Goal: Information Seeking & Learning: Learn about a topic

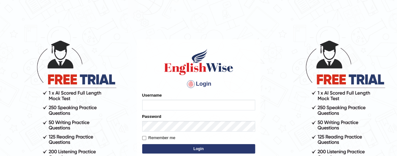
type input "lovedeepsingh"
click at [187, 149] on button "Login" at bounding box center [198, 149] width 113 height 9
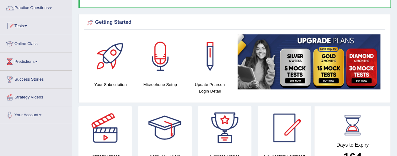
click at [396, 107] on html "Toggle navigation Home Practice Questions Speaking Practice Read Aloud Repeat S…" at bounding box center [198, 28] width 397 height 156
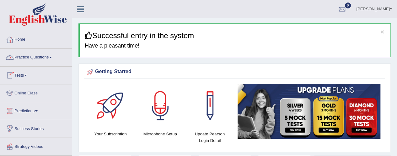
click at [52, 58] on span at bounding box center [50, 57] width 3 height 1
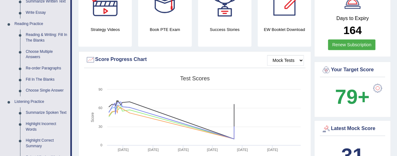
scroll to position [176, 0]
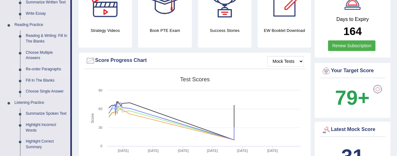
click at [41, 69] on link "Re-order Paragraphs" at bounding box center [46, 69] width 47 height 11
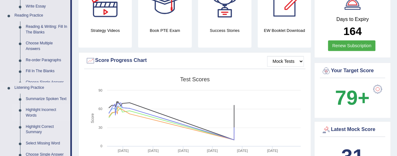
click at [41, 69] on ul "Home Practice Questions Speaking Practice Read Aloud Repeat Sentence Describe I…" at bounding box center [35, 78] width 71 height 447
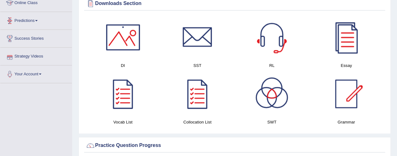
scroll to position [390, 0]
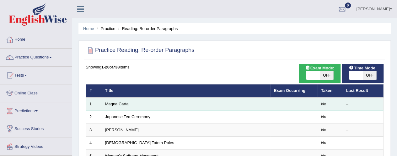
click at [114, 104] on link "Magna Carta" at bounding box center [117, 104] width 24 height 5
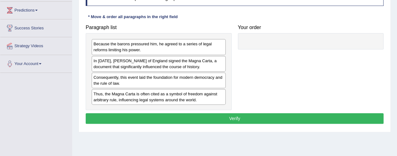
scroll to position [100, 0]
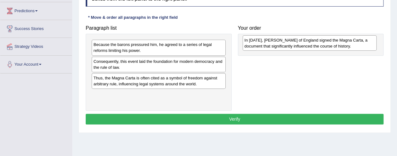
drag, startPoint x: 131, startPoint y: 66, endPoint x: 282, endPoint y: 45, distance: 152.2
click at [282, 45] on div "In 1215, King John of England signed the Magna Carta, a document that significa…" at bounding box center [309, 43] width 134 height 16
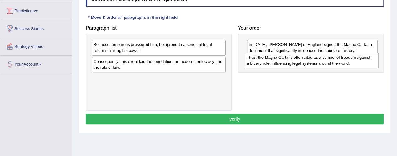
drag, startPoint x: 161, startPoint y: 85, endPoint x: 313, endPoint y: 65, distance: 154.3
click at [313, 65] on div "Thus, the Magna Carta is often cited as a symbol of freedom against arbitrary r…" at bounding box center [312, 61] width 134 height 16
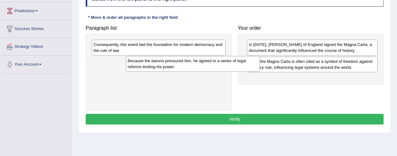
drag, startPoint x: 166, startPoint y: 47, endPoint x: 200, endPoint y: 63, distance: 37.9
click at [200, 63] on div "Because the barons pressured him, he agreed to a series of legal reforms limiti…" at bounding box center [193, 64] width 134 height 16
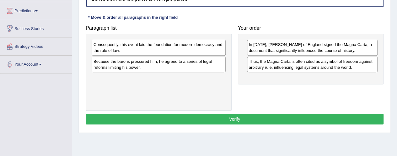
click at [175, 62] on div "Because the barons pressured him, he agreed to a series of legal reforms limiti…" at bounding box center [159, 65] width 134 height 16
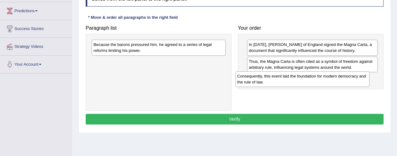
drag, startPoint x: 178, startPoint y: 49, endPoint x: 323, endPoint y: 80, distance: 147.9
click at [323, 80] on div "Consequently, this event laid the foundation for modern democracy and the rule …" at bounding box center [302, 79] width 134 height 16
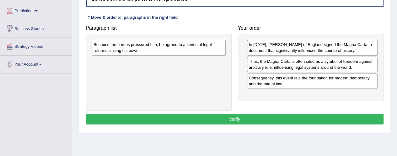
click at [203, 50] on div "Because the barons pressured him, he agreed to a series of legal reforms limiti…" at bounding box center [159, 48] width 134 height 16
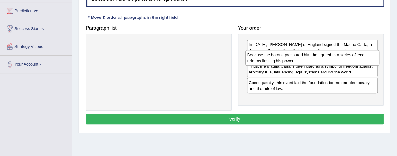
drag, startPoint x: 203, startPoint y: 50, endPoint x: 357, endPoint y: 60, distance: 154.0
click at [357, 60] on div "Because the barons pressured him, he agreed to a series of legal reforms limiti…" at bounding box center [312, 58] width 134 height 16
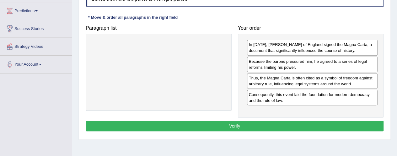
click at [286, 127] on button "Verify" at bounding box center [234, 126] width 297 height 11
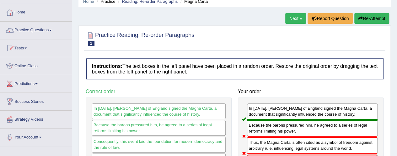
scroll to position [13, 0]
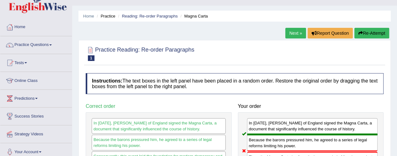
click at [294, 33] on link "Next »" at bounding box center [295, 33] width 21 height 11
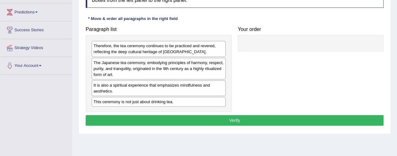
scroll to position [100, 0]
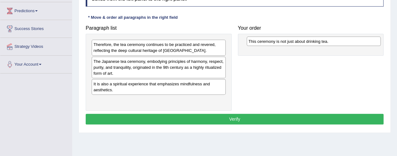
drag, startPoint x: 152, startPoint y: 101, endPoint x: 308, endPoint y: 43, distance: 166.8
click at [308, 43] on div "This ceremony is not just about drinking tea." at bounding box center [313, 41] width 134 height 9
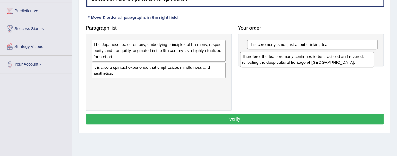
drag, startPoint x: 165, startPoint y: 51, endPoint x: 313, endPoint y: 63, distance: 148.8
click at [313, 63] on div "Therefore, the tea ceremony continues to be practiced and revered, reflecting t…" at bounding box center [307, 60] width 134 height 16
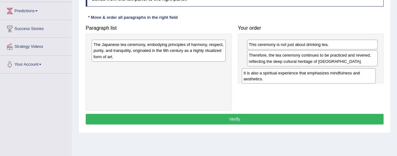
drag, startPoint x: 160, startPoint y: 70, endPoint x: 310, endPoint y: 76, distance: 150.0
click at [310, 76] on div "It is also a spiritual experience that emphasizes mindfulness and aesthetics." at bounding box center [308, 76] width 134 height 16
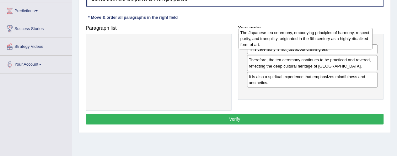
drag, startPoint x: 192, startPoint y: 47, endPoint x: 342, endPoint y: 33, distance: 149.9
click at [342, 33] on div "The Japanese tea ceremony, embodying principles of harmony, respect, purity, an…" at bounding box center [305, 39] width 134 height 22
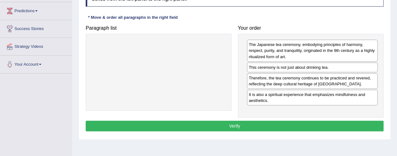
click at [216, 125] on button "Verify" at bounding box center [234, 126] width 297 height 11
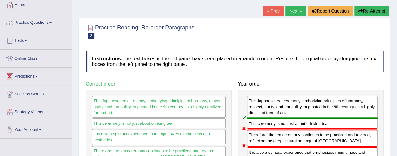
scroll to position [25, 0]
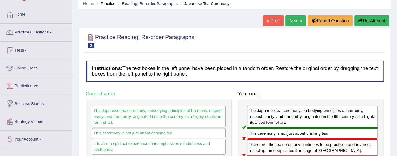
click at [298, 21] on link "Next »" at bounding box center [295, 20] width 21 height 11
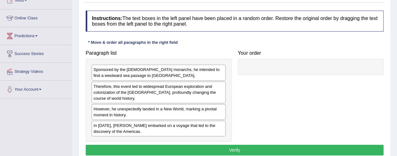
scroll to position [88, 0]
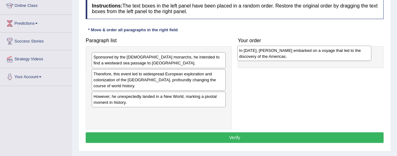
drag, startPoint x: 134, startPoint y: 117, endPoint x: 280, endPoint y: 55, distance: 158.1
click at [280, 55] on div "In 1492, Christopher Columbus embarked on a voyage that led to the discovery of…" at bounding box center [304, 54] width 134 height 16
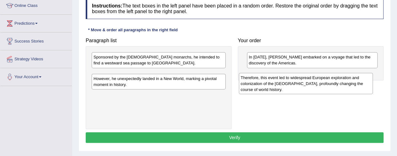
drag, startPoint x: 166, startPoint y: 83, endPoint x: 313, endPoint y: 87, distance: 147.7
click at [313, 87] on div "Therefore, this event led to widespread European exploration and colonization o…" at bounding box center [306, 84] width 134 height 22
drag, startPoint x: 127, startPoint y: 80, endPoint x: 280, endPoint y: 84, distance: 153.3
click at [280, 84] on div "Therefore, this event led to widespread European exploration and colonization o…" at bounding box center [312, 84] width 134 height 22
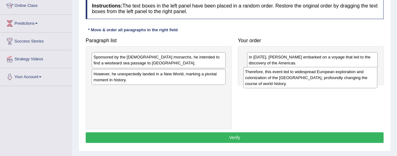
drag, startPoint x: 167, startPoint y: 81, endPoint x: 318, endPoint y: 79, distance: 151.1
click at [318, 79] on div "Therefore, this event led to widespread European exploration and colonization o…" at bounding box center [310, 78] width 134 height 22
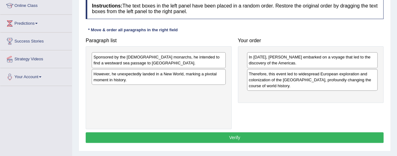
click at [159, 77] on div "However, he unexpectedly landed in a New World, marking a pivotal moment in his…" at bounding box center [159, 77] width 134 height 16
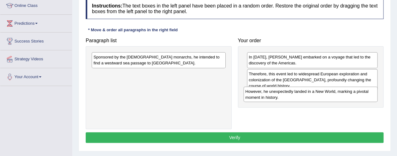
drag, startPoint x: 159, startPoint y: 77, endPoint x: 311, endPoint y: 95, distance: 152.8
click at [311, 95] on div "However, he unexpectedly landed in a New World, marking a pivotal moment in his…" at bounding box center [310, 95] width 134 height 16
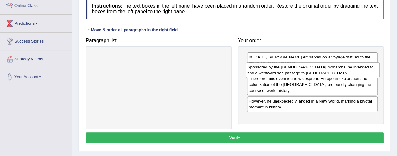
drag, startPoint x: 186, startPoint y: 59, endPoint x: 340, endPoint y: 69, distance: 153.9
click at [340, 69] on div "Sponsored by the Spanish monarchs, he intended to find a westward sea passage t…" at bounding box center [312, 70] width 134 height 16
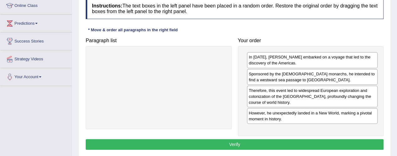
click at [226, 143] on button "Verify" at bounding box center [234, 145] width 297 height 11
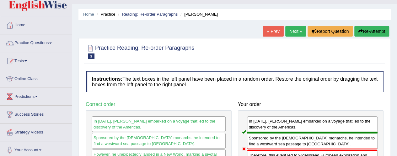
scroll to position [13, 0]
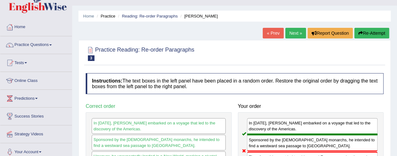
click at [295, 32] on link "Next »" at bounding box center [295, 33] width 21 height 11
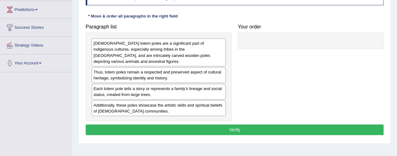
scroll to position [100, 0]
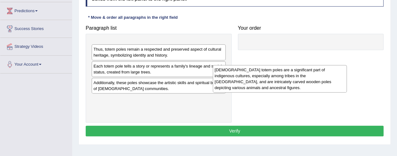
drag, startPoint x: 172, startPoint y: 52, endPoint x: 293, endPoint y: 77, distance: 123.6
click at [293, 77] on div "[DEMOGRAPHIC_DATA] totem poles are a significant part of indigenous cultures, e…" at bounding box center [280, 79] width 134 height 28
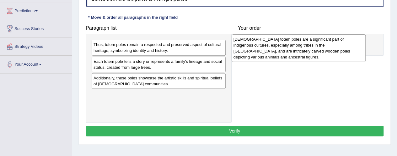
drag, startPoint x: 171, startPoint y: 64, endPoint x: 310, endPoint y: 59, distance: 139.9
click at [310, 59] on div "[DEMOGRAPHIC_DATA] totem poles are a significant part of indigenous cultures, e…" at bounding box center [298, 48] width 134 height 28
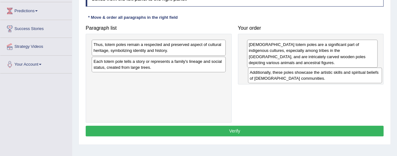
drag, startPoint x: 165, startPoint y: 82, endPoint x: 321, endPoint y: 77, distance: 156.2
click at [321, 77] on div "Additionally, these poles showcase the artistic skills and spiritual beliefs of…" at bounding box center [315, 76] width 134 height 16
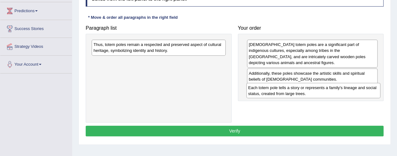
drag, startPoint x: 171, startPoint y: 64, endPoint x: 326, endPoint y: 90, distance: 156.8
click at [326, 90] on div "Each totem pole tells a story or represents a family's lineage and social statu…" at bounding box center [313, 91] width 134 height 16
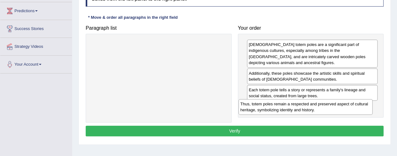
drag, startPoint x: 159, startPoint y: 48, endPoint x: 305, endPoint y: 109, distance: 158.9
click at [305, 109] on div "Thus, totem poles remain a respected and preserved aspect of cultural heritage,…" at bounding box center [305, 107] width 134 height 16
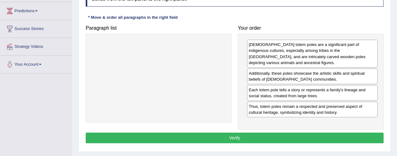
click at [267, 92] on div "Each totem pole tells a story or represents a family's lineage and social statu…" at bounding box center [312, 93] width 131 height 16
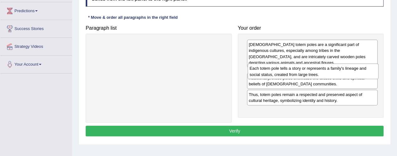
drag, startPoint x: 267, startPoint y: 92, endPoint x: 268, endPoint y: 71, distance: 21.0
click at [268, 71] on div "Each totem pole tells a story or represents a family's lineage and social statu…" at bounding box center [312, 72] width 131 height 16
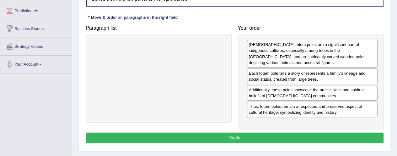
click at [234, 137] on button "Verify" at bounding box center [234, 138] width 297 height 11
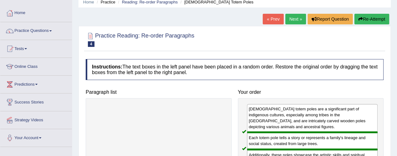
scroll to position [13, 0]
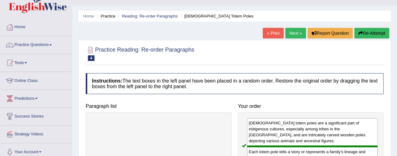
click at [292, 31] on link "Next »" at bounding box center [295, 33] width 21 height 11
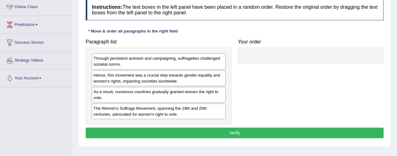
scroll to position [88, 0]
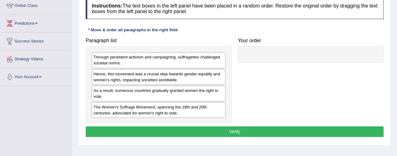
click at [144, 111] on div "The Women's Suffrage Movement, spanning the 19th and 20th centuries, advocated …" at bounding box center [159, 111] width 134 height 16
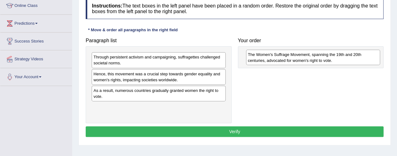
drag, startPoint x: 144, startPoint y: 111, endPoint x: 298, endPoint y: 59, distance: 162.8
click at [298, 59] on div "The Women's Suffrage Movement, spanning the 19th and 20th centuries, advocated …" at bounding box center [313, 58] width 134 height 16
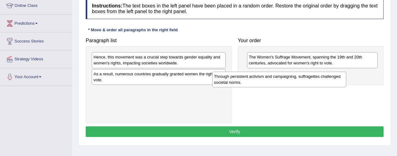
drag, startPoint x: 176, startPoint y: 61, endPoint x: 302, endPoint y: 74, distance: 126.1
click at [302, 74] on div "Through persistent activism and campaigning, suffragettes challenged societal n…" at bounding box center [279, 80] width 134 height 16
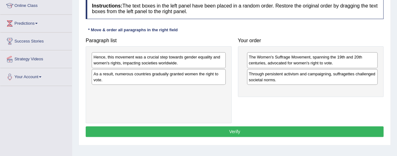
click at [207, 67] on div "Hence, this movement was a crucial step towards gender equality and women's rig…" at bounding box center [159, 60] width 134 height 16
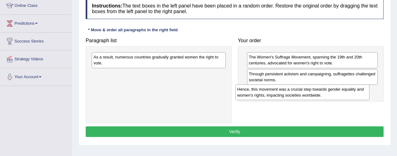
drag, startPoint x: 207, startPoint y: 67, endPoint x: 353, endPoint y: 97, distance: 149.3
click at [353, 97] on div "Hence, this movement was a crucial step towards gender equality and women's rig…" at bounding box center [302, 93] width 134 height 16
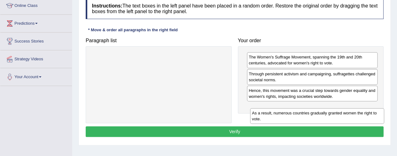
drag, startPoint x: 209, startPoint y: 61, endPoint x: 371, endPoint y: 114, distance: 170.7
click at [371, 114] on div "As a result, numerous countries gradually granted women the right to vote." at bounding box center [317, 116] width 134 height 16
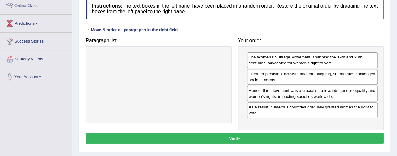
click at [269, 136] on button "Verify" at bounding box center [234, 139] width 297 height 11
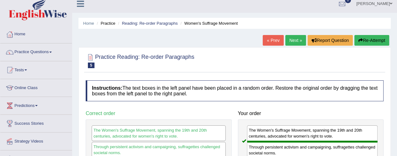
scroll to position [0, 0]
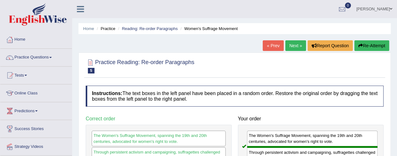
click at [290, 44] on link "Next »" at bounding box center [295, 45] width 21 height 11
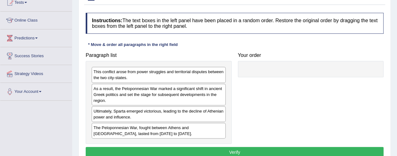
scroll to position [88, 0]
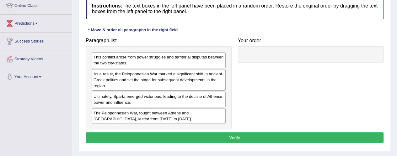
click at [152, 118] on div "The Peloponnesian War, fought between Athens and [GEOGRAPHIC_DATA], lasted from…" at bounding box center [159, 116] width 134 height 16
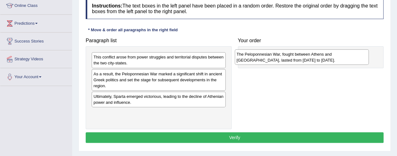
drag, startPoint x: 152, startPoint y: 118, endPoint x: 295, endPoint y: 60, distance: 154.4
click at [295, 60] on div "The Peloponnesian War, fought between Athens and Sparta, lasted from 431 to 404…" at bounding box center [301, 58] width 134 height 16
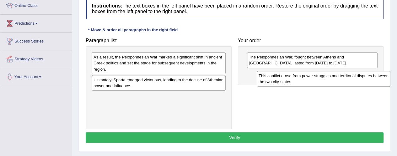
drag, startPoint x: 152, startPoint y: 65, endPoint x: 317, endPoint y: 84, distance: 166.0
click at [317, 84] on div "This conflict arose from power struggles and territorial disputes between the t…" at bounding box center [323, 79] width 134 height 16
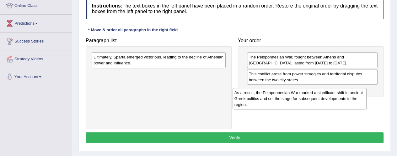
drag, startPoint x: 171, startPoint y: 65, endPoint x: 313, endPoint y: 99, distance: 146.2
click at [313, 99] on div "As a result, the Peloponnesian War marked a significant shift in ancient Greek …" at bounding box center [299, 99] width 134 height 22
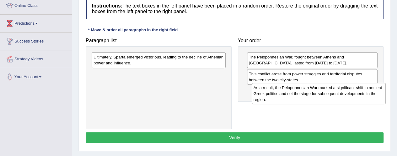
drag, startPoint x: 191, startPoint y: 83, endPoint x: 350, endPoint y: 97, distance: 160.5
click at [350, 97] on div "As a result, the Peloponnesian War marked a significant shift in ancient Greek …" at bounding box center [318, 94] width 134 height 22
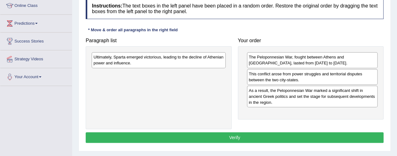
click at [210, 66] on div "Ultimately, Sparta emerged victorious, leading to the decline of Athenian power…" at bounding box center [159, 60] width 134 height 16
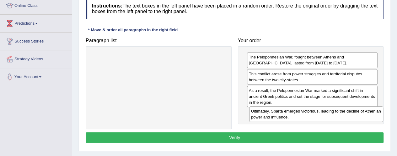
drag, startPoint x: 210, startPoint y: 66, endPoint x: 367, endPoint y: 120, distance: 166.5
click at [367, 120] on div "Ultimately, Sparta emerged victorious, leading to the decline of Athenian power…" at bounding box center [316, 115] width 134 height 16
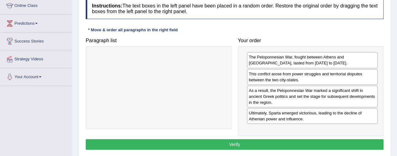
click at [263, 141] on button "Verify" at bounding box center [234, 145] width 297 height 11
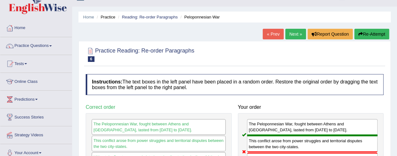
scroll to position [0, 0]
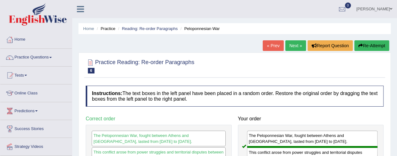
click at [291, 48] on link "Next »" at bounding box center [295, 45] width 21 height 11
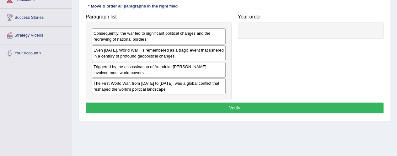
scroll to position [113, 0]
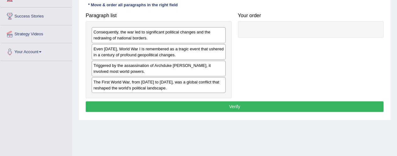
click at [167, 82] on div "The First World War, from [DATE] to [DATE], was a global conflict that reshaped…" at bounding box center [159, 85] width 134 height 16
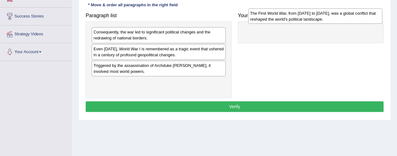
drag, startPoint x: 154, startPoint y: 84, endPoint x: 311, endPoint y: 15, distance: 171.5
click at [311, 15] on div "The First World War, from [DATE] to [DATE], was a global conflict that reshaped…" at bounding box center [315, 16] width 134 height 16
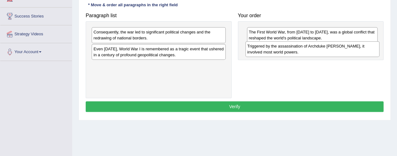
drag, startPoint x: 169, startPoint y: 67, endPoint x: 323, endPoint y: 49, distance: 154.8
click at [323, 49] on div "Triggered by the assassination of Archduke [PERSON_NAME], it involved most worl…" at bounding box center [312, 49] width 134 height 16
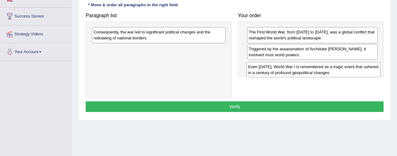
drag, startPoint x: 176, startPoint y: 54, endPoint x: 333, endPoint y: 71, distance: 157.7
click at [333, 71] on div "Even [DATE], World War I is remembered as a tragic event that ushered in a cent…" at bounding box center [313, 70] width 134 height 16
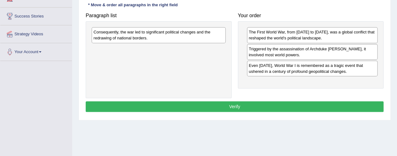
click at [161, 34] on div "Consequently, the war led to significant political changes and the redrawing of…" at bounding box center [159, 35] width 134 height 16
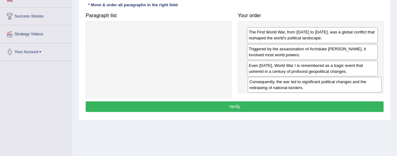
drag, startPoint x: 161, startPoint y: 34, endPoint x: 316, endPoint y: 84, distance: 163.6
click at [316, 84] on div "Consequently, the war led to significant political changes and the redrawing of…" at bounding box center [314, 85] width 134 height 16
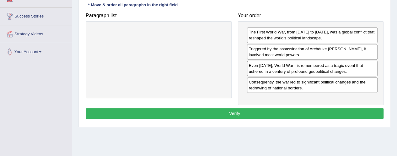
click at [253, 112] on button "Verify" at bounding box center [234, 113] width 297 height 11
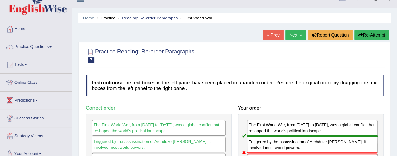
scroll to position [0, 0]
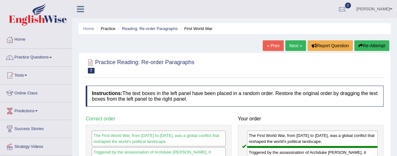
click at [292, 47] on link "Next »" at bounding box center [295, 45] width 21 height 11
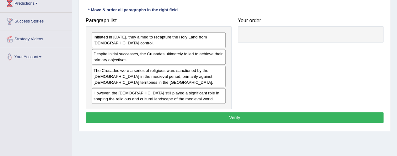
scroll to position [108, 0]
